Goal: Information Seeking & Learning: Check status

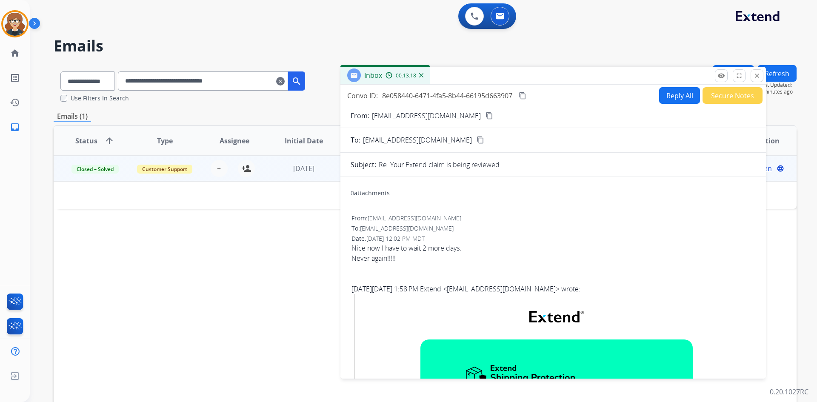
select select "**********"
click at [285, 79] on mat-icon "clear" at bounding box center [280, 81] width 9 height 10
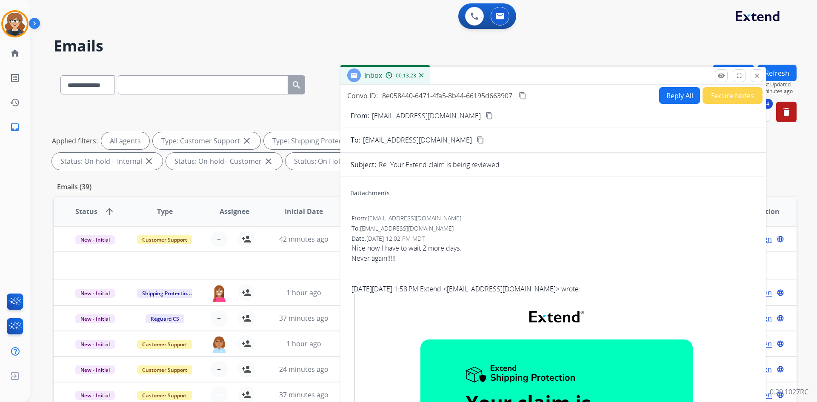
click at [180, 87] on input "text" at bounding box center [203, 84] width 170 height 19
paste input "**********"
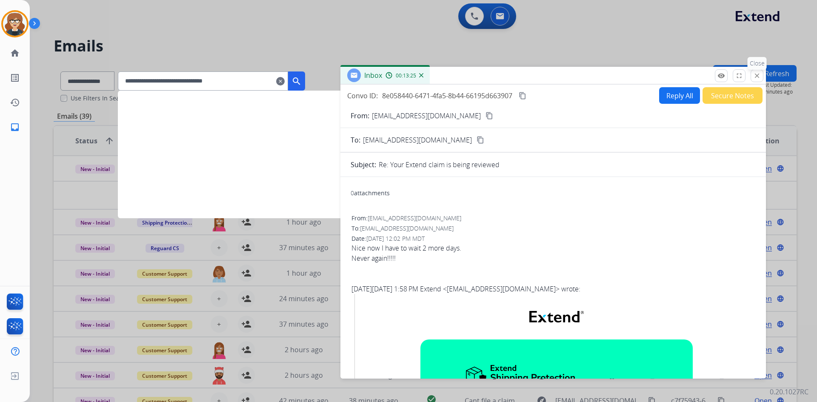
type input "**********"
click at [759, 76] on mat-icon "close" at bounding box center [757, 76] width 8 height 8
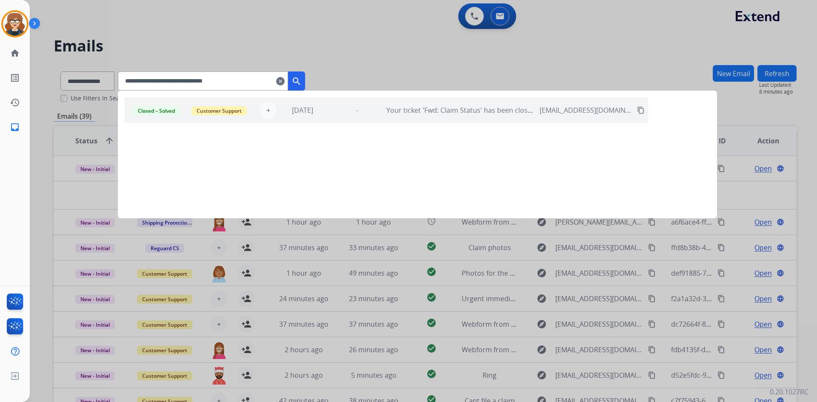
click at [302, 78] on mat-icon "search" at bounding box center [297, 81] width 10 height 10
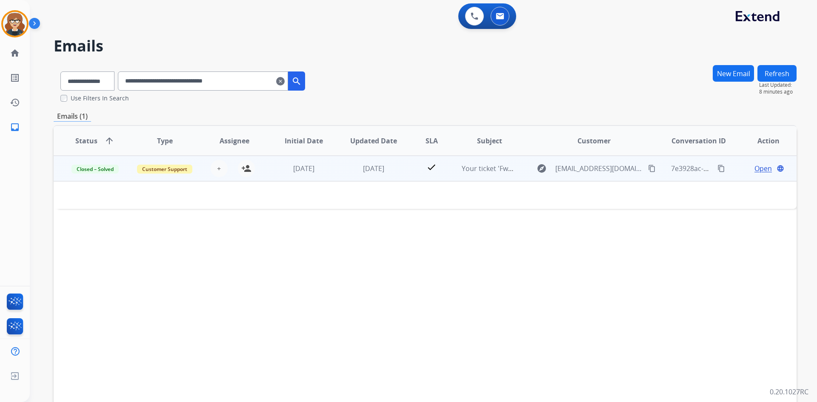
click at [755, 170] on span "Open" at bounding box center [763, 168] width 17 height 10
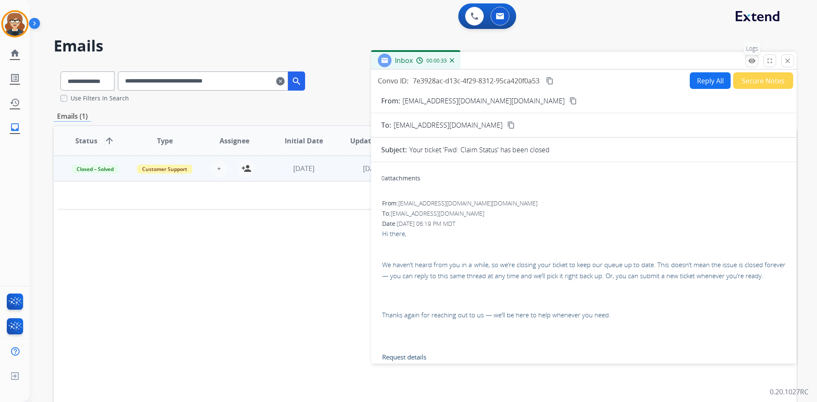
click at [751, 57] on mat-icon "remove_red_eye" at bounding box center [752, 61] width 8 height 8
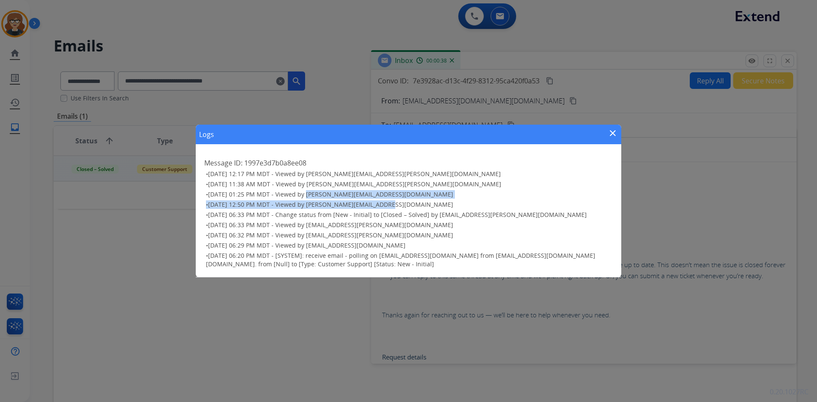
drag, startPoint x: 315, startPoint y: 194, endPoint x: 393, endPoint y: 206, distance: 78.8
click at [398, 201] on ul "• [DATE] 12:17 PM MDT - Viewed by [PERSON_NAME][EMAIL_ADDRESS][PERSON_NAME][DOM…" at bounding box center [408, 219] width 409 height 99
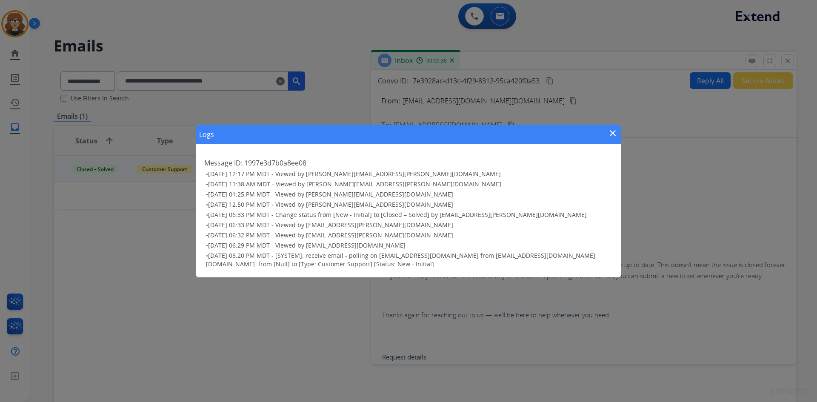
click at [321, 215] on span "[DATE] 06:33 PM MDT - Change status from [New - Initial] to [Closed – Solved] b…" at bounding box center [397, 215] width 379 height 8
drag, startPoint x: 299, startPoint y: 246, endPoint x: 399, endPoint y: 244, distance: 100.5
click at [399, 244] on h3 "• [DATE] 06:29 PM MDT - Viewed by [EMAIL_ADDRESS][DOMAIN_NAME]" at bounding box center [409, 245] width 407 height 9
click at [441, 240] on ul "• [DATE] 12:17 PM MDT - Viewed by [PERSON_NAME][EMAIL_ADDRESS][PERSON_NAME][DOM…" at bounding box center [408, 219] width 409 height 99
click at [614, 132] on mat-icon "close" at bounding box center [613, 133] width 10 height 10
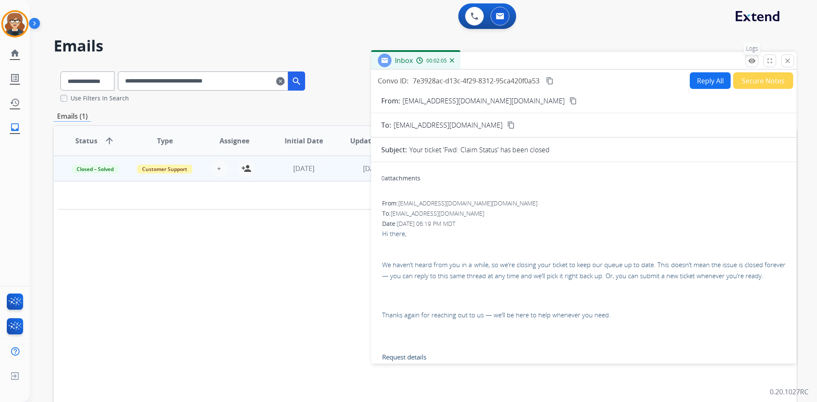
click at [751, 60] on mat-icon "remove_red_eye" at bounding box center [752, 61] width 8 height 8
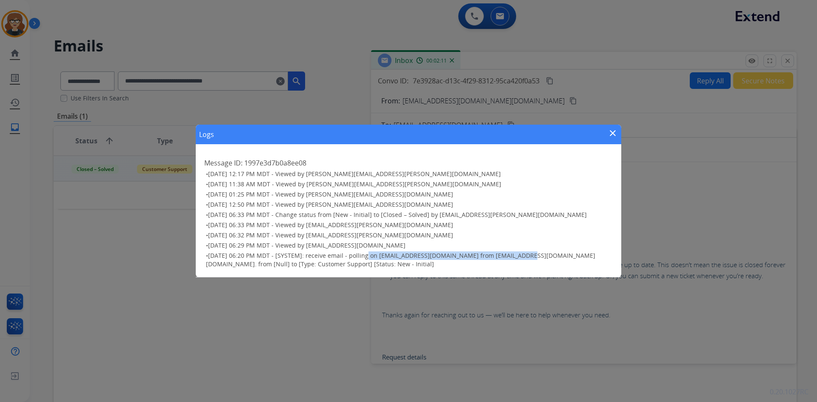
drag, startPoint x: 366, startPoint y: 256, endPoint x: 521, endPoint y: 256, distance: 154.5
click at [521, 256] on span "[DATE] 06:20 PM MDT - [SYSTEM]: receive email - polling on [EMAIL_ADDRESS][DOMA…" at bounding box center [400, 260] width 389 height 17
click at [332, 251] on ul "• [DATE] 12:17 PM MDT - Viewed by [PERSON_NAME][EMAIL_ADDRESS][PERSON_NAME][DOM…" at bounding box center [408, 219] width 409 height 99
click at [610, 134] on mat-icon "close" at bounding box center [613, 133] width 10 height 10
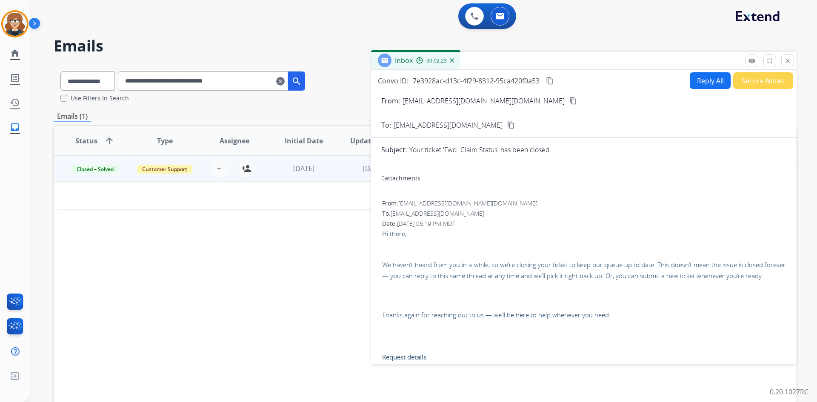
drag, startPoint x: 261, startPoint y: 84, endPoint x: 56, endPoint y: 86, distance: 204.3
click at [56, 86] on div "**********" at bounding box center [183, 79] width 258 height 29
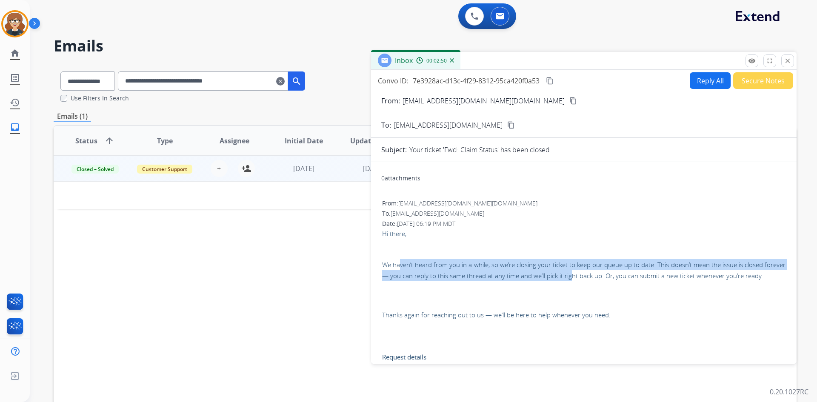
drag, startPoint x: 401, startPoint y: 269, endPoint x: 603, endPoint y: 272, distance: 201.8
click at [603, 272] on p "We haven’t heard from you in a while, so we’re closing your ticket to keep our …" at bounding box center [584, 270] width 404 height 23
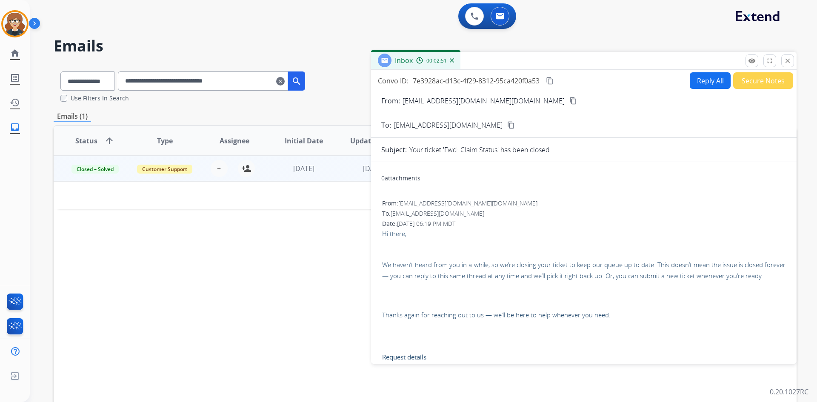
click at [651, 282] on p "We haven’t heard from you in a while, so we’re closing your ticket to keep our …" at bounding box center [584, 270] width 404 height 23
click at [230, 254] on div "Status arrow_upward Type Assignee Initial Date Updated Date SLA Subject Custome…" at bounding box center [425, 267] width 743 height 285
click at [751, 60] on mat-icon "remove_red_eye" at bounding box center [752, 61] width 8 height 8
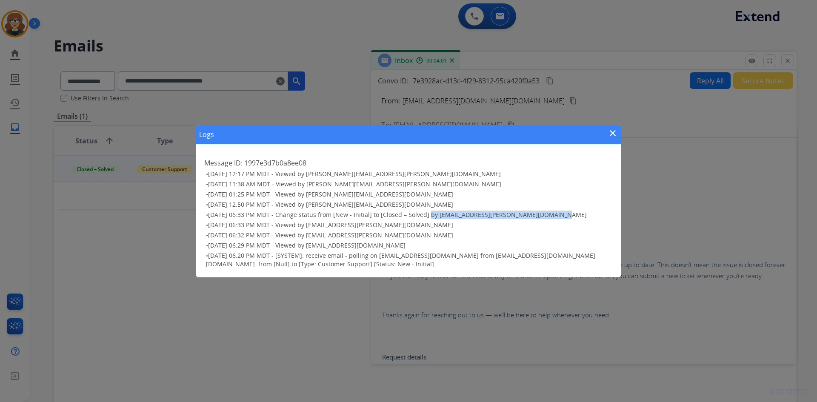
drag, startPoint x: 428, startPoint y: 215, endPoint x: 551, endPoint y: 215, distance: 123.0
click at [551, 215] on span "[DATE] 06:33 PM MDT - Change status from [New - Initial] to [Closed – Solved] b…" at bounding box center [397, 215] width 379 height 8
drag, startPoint x: 295, startPoint y: 226, endPoint x: 449, endPoint y: 227, distance: 154.1
click at [449, 227] on h3 "• [DATE] 06:33 PM MDT - Viewed by [EMAIL_ADDRESS][PERSON_NAME][DOMAIN_NAME]" at bounding box center [409, 225] width 407 height 9
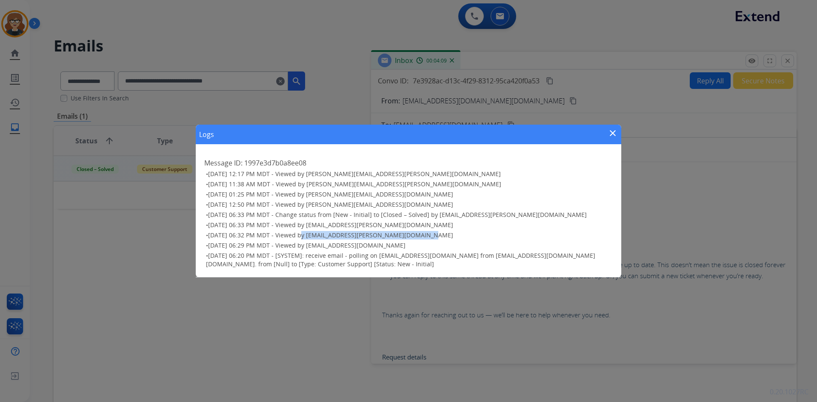
drag, startPoint x: 297, startPoint y: 237, endPoint x: 449, endPoint y: 235, distance: 152.0
click at [449, 235] on h3 "• [DATE] 06:32 PM MDT - Viewed by [PERSON_NAME][EMAIL_ADDRESS][DOMAIN_NAME]" at bounding box center [409, 235] width 407 height 9
click at [358, 239] on span "[DATE] 06:32 PM MDT - Viewed by [EMAIL_ADDRESS][PERSON_NAME][DOMAIN_NAME]" at bounding box center [330, 235] width 245 height 8
drag, startPoint x: 290, startPoint y: 245, endPoint x: 419, endPoint y: 246, distance: 129.0
click at [419, 246] on h3 "• [DATE] 06:29 PM MDT - Viewed by [EMAIL_ADDRESS][DOMAIN_NAME]" at bounding box center [409, 245] width 407 height 9
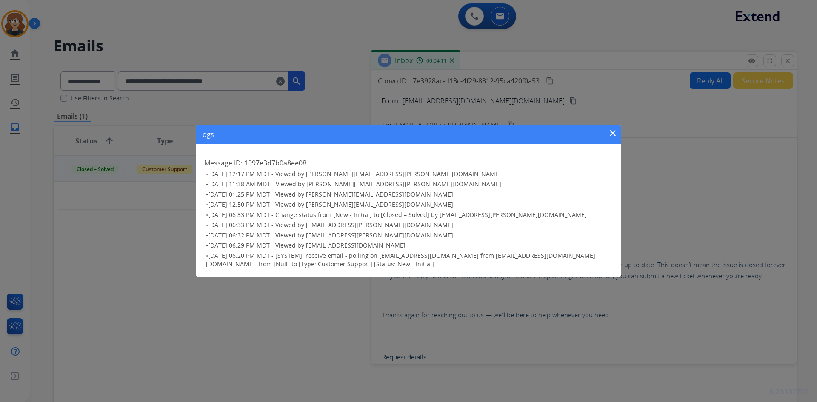
click at [416, 244] on h3 "• [DATE] 06:29 PM MDT - Viewed by [EMAIL_ADDRESS][DOMAIN_NAME]" at bounding box center [409, 245] width 407 height 9
drag, startPoint x: 298, startPoint y: 246, endPoint x: 398, endPoint y: 250, distance: 100.1
click at [398, 250] on ul "• [DATE] 12:17 PM MDT - Viewed by [PERSON_NAME][EMAIL_ADDRESS][PERSON_NAME][DOM…" at bounding box center [408, 219] width 409 height 99
click at [613, 130] on mat-icon "close" at bounding box center [613, 133] width 10 height 10
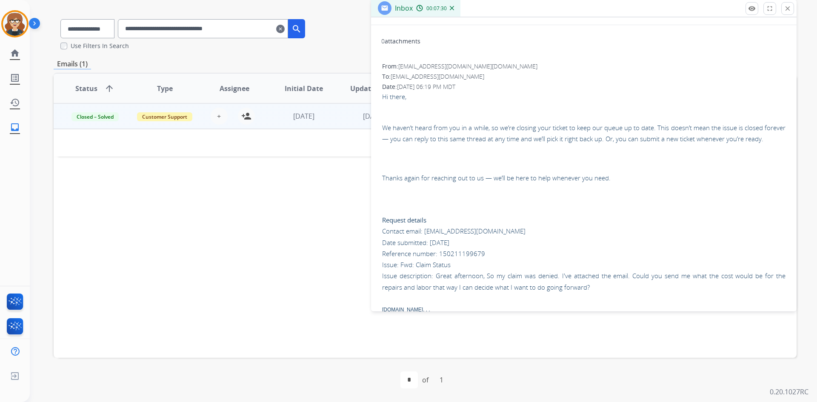
scroll to position [101, 0]
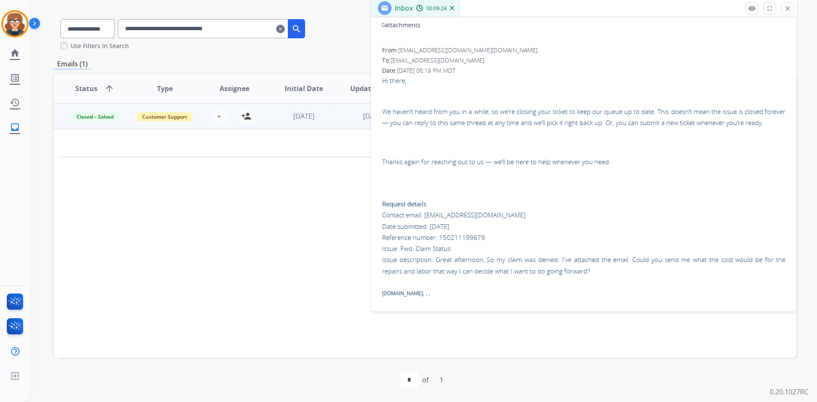
click at [189, 232] on div "Status arrow_upward Type Assignee Initial Date Updated Date SLA Subject Custome…" at bounding box center [425, 215] width 743 height 285
click at [787, 7] on mat-icon "close" at bounding box center [788, 9] width 8 height 8
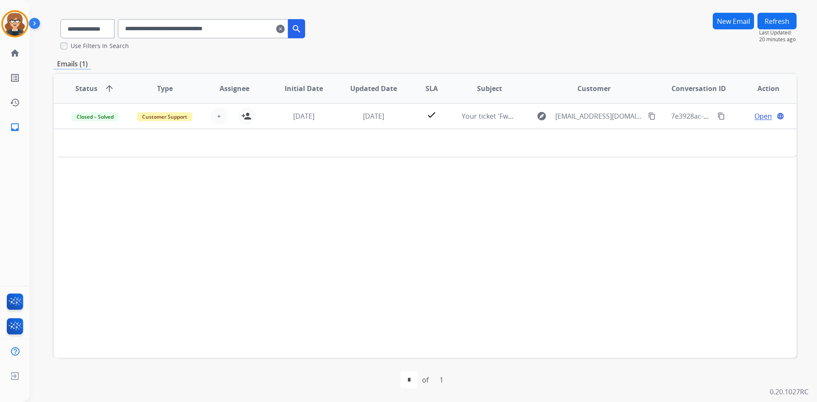
drag, startPoint x: 438, startPoint y: 205, endPoint x: 418, endPoint y: 170, distance: 40.7
click at [438, 205] on div "Status arrow_upward Type Assignee Initial Date Updated Date SLA Subject Custome…" at bounding box center [425, 215] width 743 height 285
click at [285, 29] on mat-icon "clear" at bounding box center [280, 29] width 9 height 10
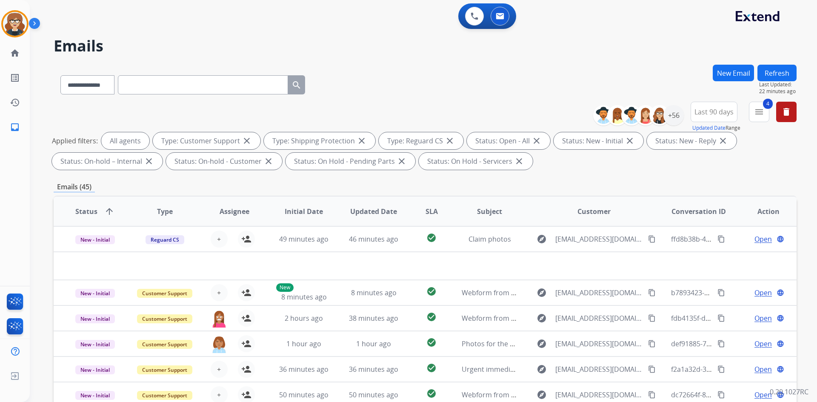
click at [174, 83] on input "text" at bounding box center [203, 84] width 170 height 19
paste input "**********"
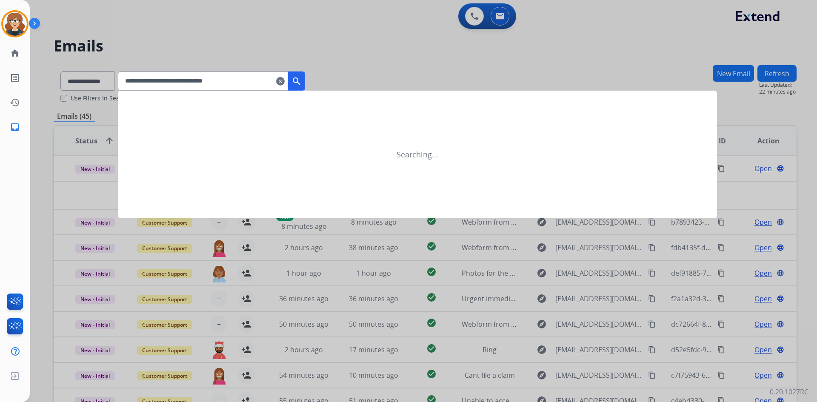
type input "**********"
click at [302, 84] on mat-icon "search" at bounding box center [297, 81] width 10 height 10
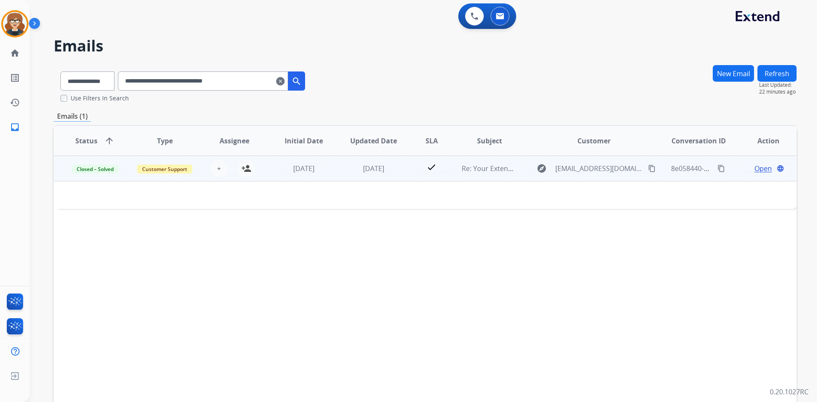
click at [755, 169] on span "Open" at bounding box center [763, 168] width 17 height 10
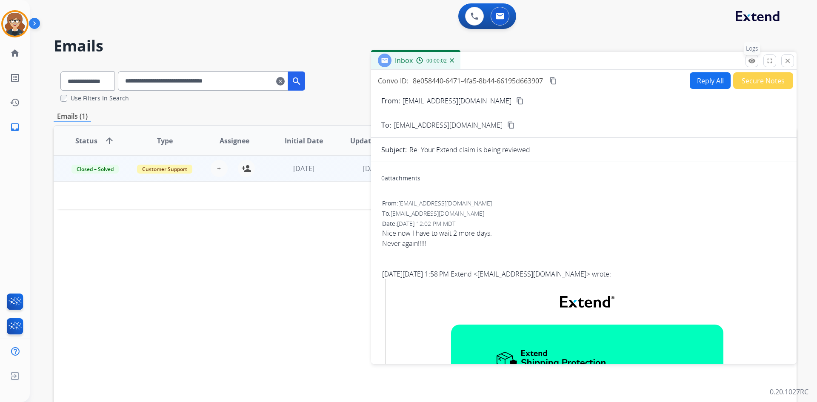
click at [752, 60] on mat-icon "remove_red_eye" at bounding box center [752, 61] width 8 height 8
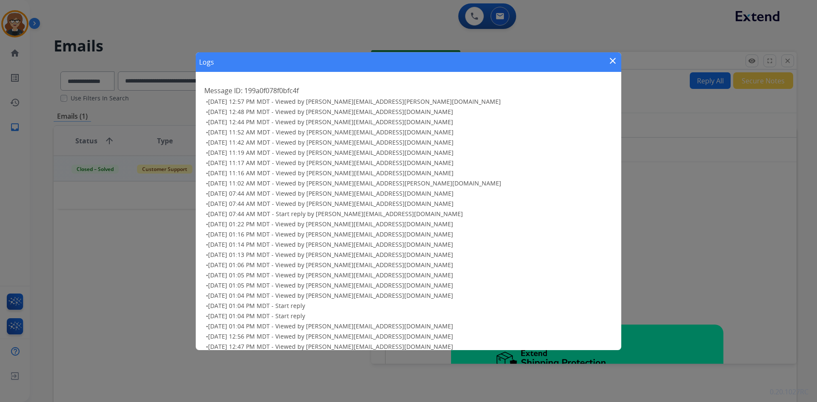
drag, startPoint x: 613, startPoint y: 57, endPoint x: 641, endPoint y: 181, distance: 127.5
click at [613, 57] on mat-icon "close" at bounding box center [613, 61] width 10 height 10
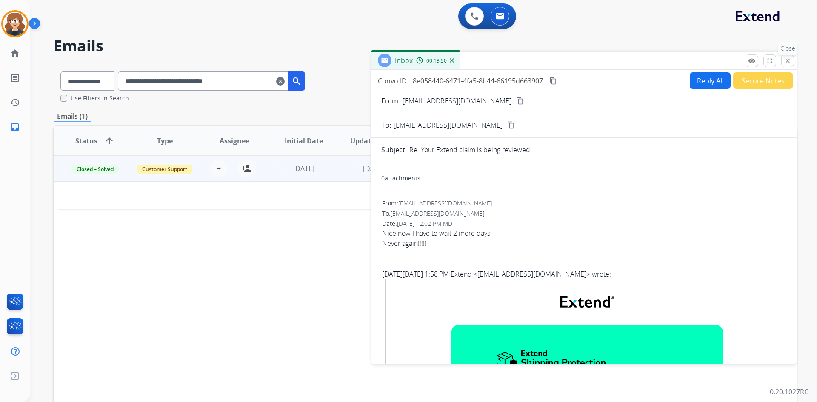
click at [789, 59] on mat-icon "close" at bounding box center [788, 61] width 8 height 8
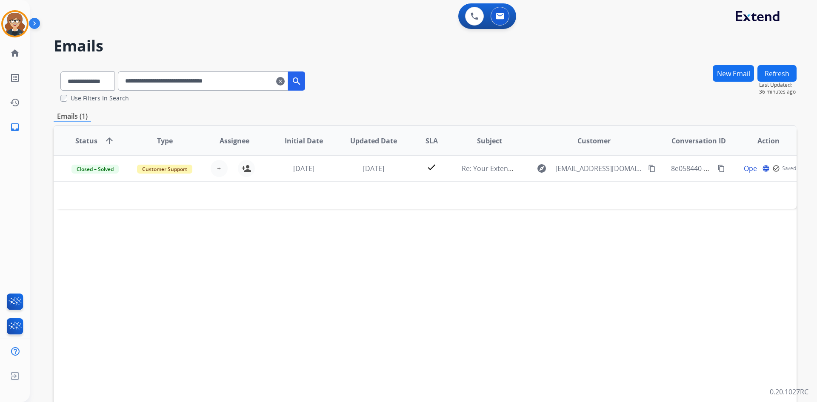
drag, startPoint x: 291, startPoint y: 81, endPoint x: 281, endPoint y: 83, distance: 9.5
click at [285, 81] on mat-icon "clear" at bounding box center [280, 81] width 9 height 10
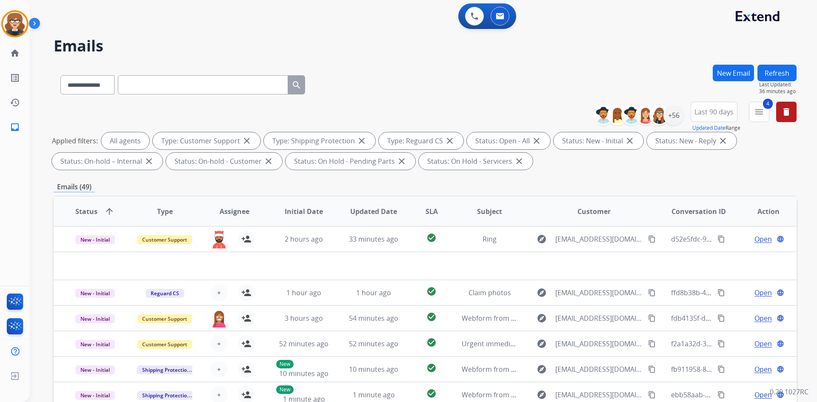
click at [172, 90] on input "text" at bounding box center [203, 84] width 170 height 19
paste input "**********"
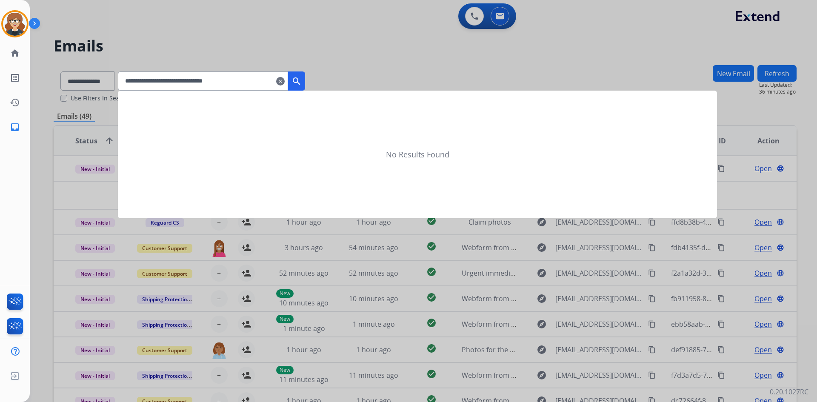
type input "**********"
click at [302, 81] on mat-icon "search" at bounding box center [297, 81] width 10 height 10
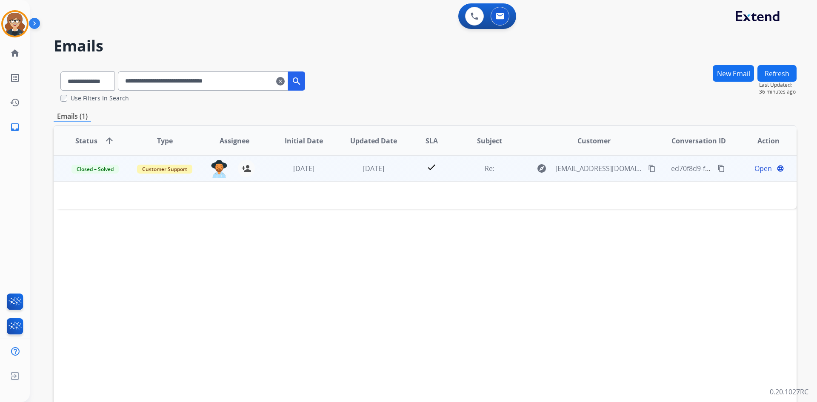
click at [755, 169] on span "Open" at bounding box center [763, 168] width 17 height 10
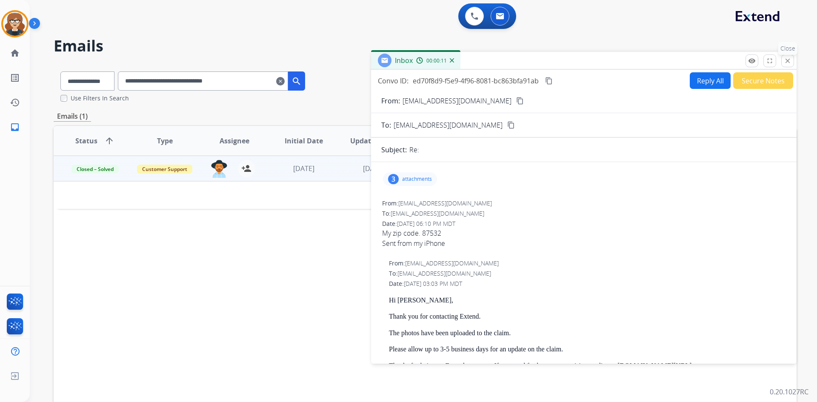
click at [787, 62] on mat-icon "close" at bounding box center [788, 61] width 8 height 8
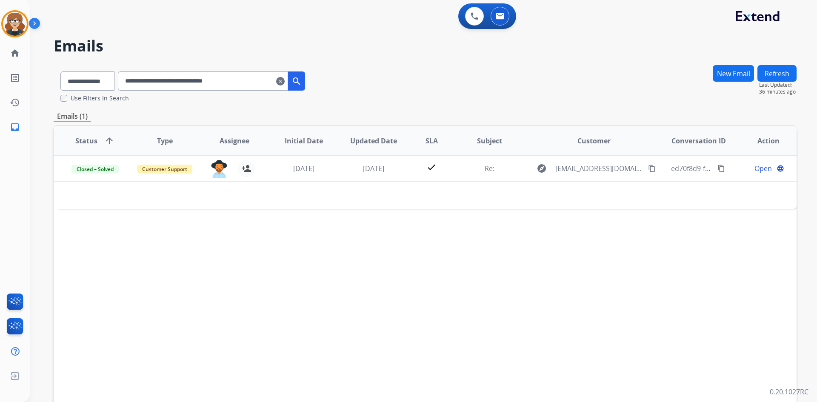
click at [410, 267] on div "Status arrow_upward Type Assignee Initial Date Updated Date SLA Subject Custome…" at bounding box center [425, 267] width 743 height 285
